Goal: Task Accomplishment & Management: Manage account settings

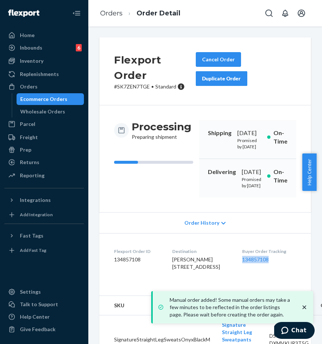
scroll to position [70, 0]
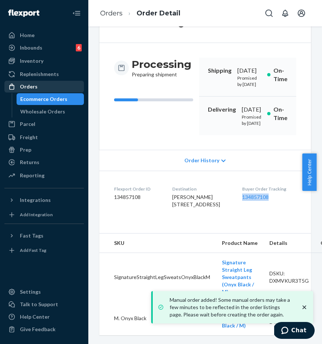
click at [52, 87] on div "Orders" at bounding box center [44, 87] width 78 height 10
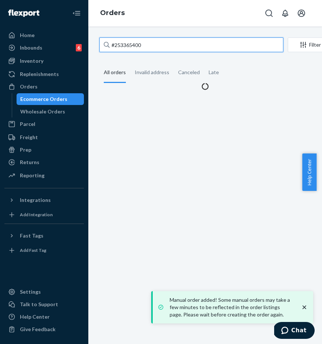
click at [130, 47] on input "#253365400" at bounding box center [191, 44] width 184 height 15
drag, startPoint x: 161, startPoint y: 46, endPoint x: 99, endPoint y: 46, distance: 62.1
click at [99, 46] on input "#253365400" at bounding box center [191, 44] width 184 height 15
paste input "4539031"
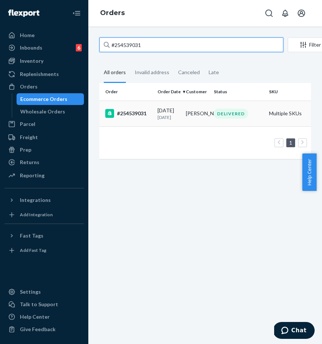
type input "#254539031"
click at [135, 118] on div "#254539031" at bounding box center [128, 113] width 46 height 9
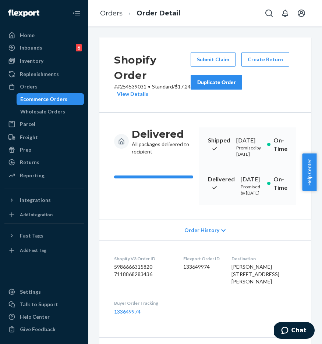
click at [233, 86] on button "Duplicate Order" at bounding box center [215, 82] width 51 height 15
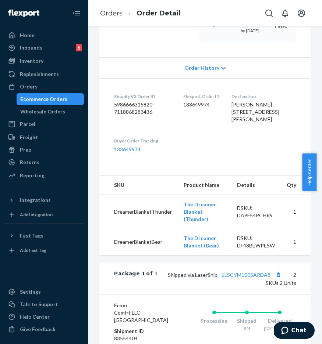
scroll to position [165, 0]
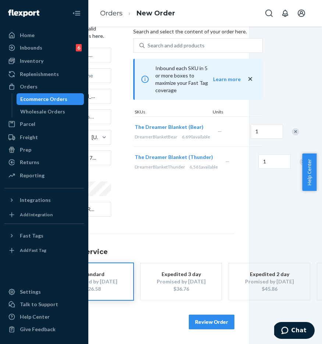
scroll to position [39, 61]
click at [290, 162] on div at bounding box center [299, 161] width 18 height 19
click at [300, 163] on div "Remove Item" at bounding box center [303, 161] width 7 height 7
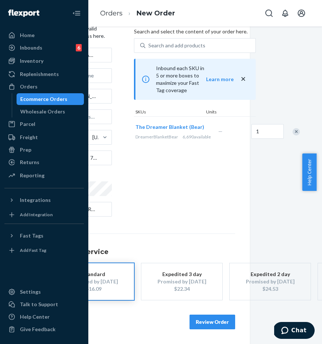
click at [215, 318] on button "Review Order" at bounding box center [212, 322] width 46 height 15
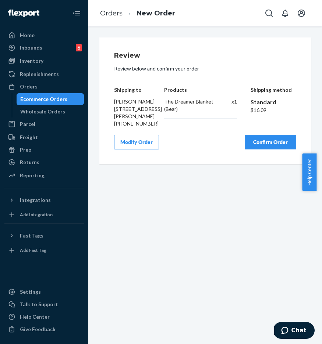
click at [261, 150] on button "Confirm Order" at bounding box center [269, 142] width 51 height 15
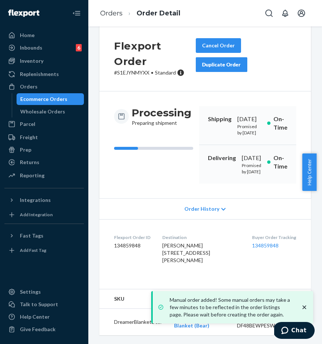
scroll to position [44, 0]
click at [263, 243] on link "134859848" at bounding box center [265, 246] width 26 height 6
drag, startPoint x: 267, startPoint y: 256, endPoint x: 257, endPoint y: 252, distance: 10.5
click at [267, 256] on div "Buyer Order Tracking 134859848" at bounding box center [274, 250] width 44 height 33
drag, startPoint x: 244, startPoint y: 238, endPoint x: 283, endPoint y: 238, distance: 39.3
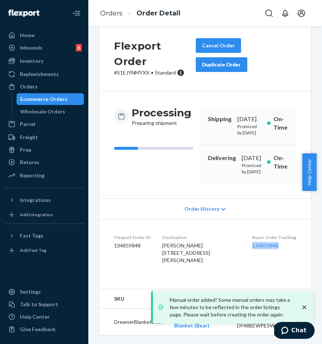
click at [283, 238] on dl "Flexport Order ID 134859848 Destination [PERSON_NAME] [STREET_ADDRESS][PERSON_N…" at bounding box center [204, 250] width 211 height 62
copy link "134859848"
